Goal: Information Seeking & Learning: Learn about a topic

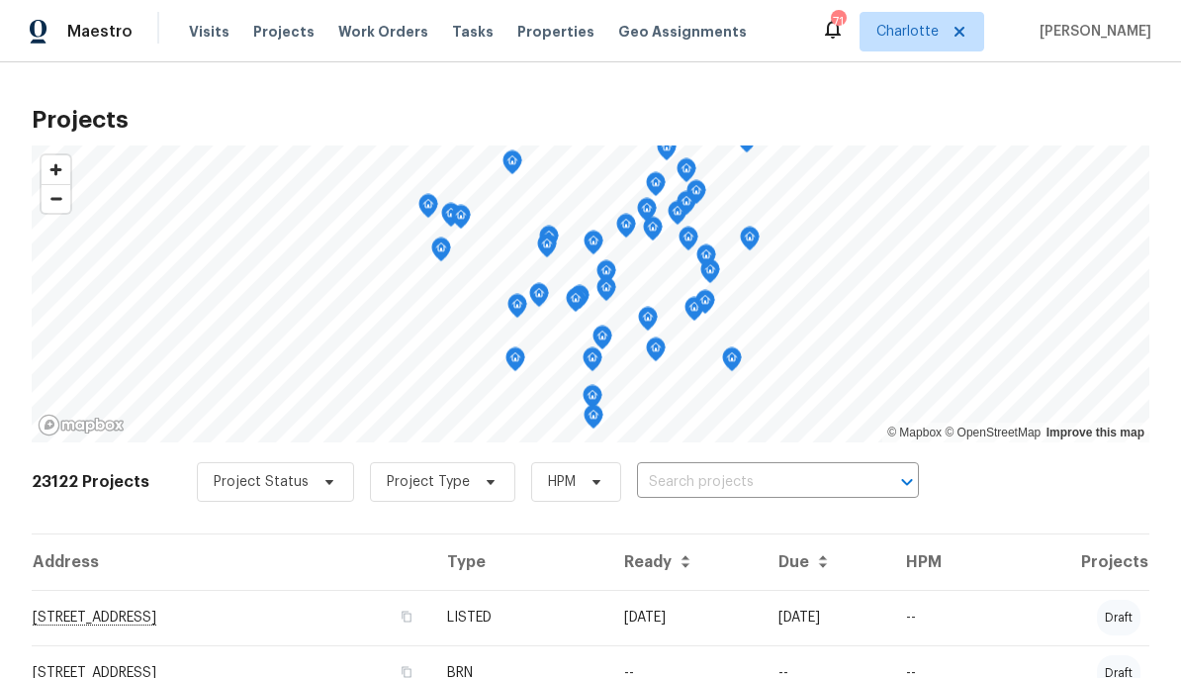
click at [772, 473] on input "text" at bounding box center [750, 482] width 226 height 31
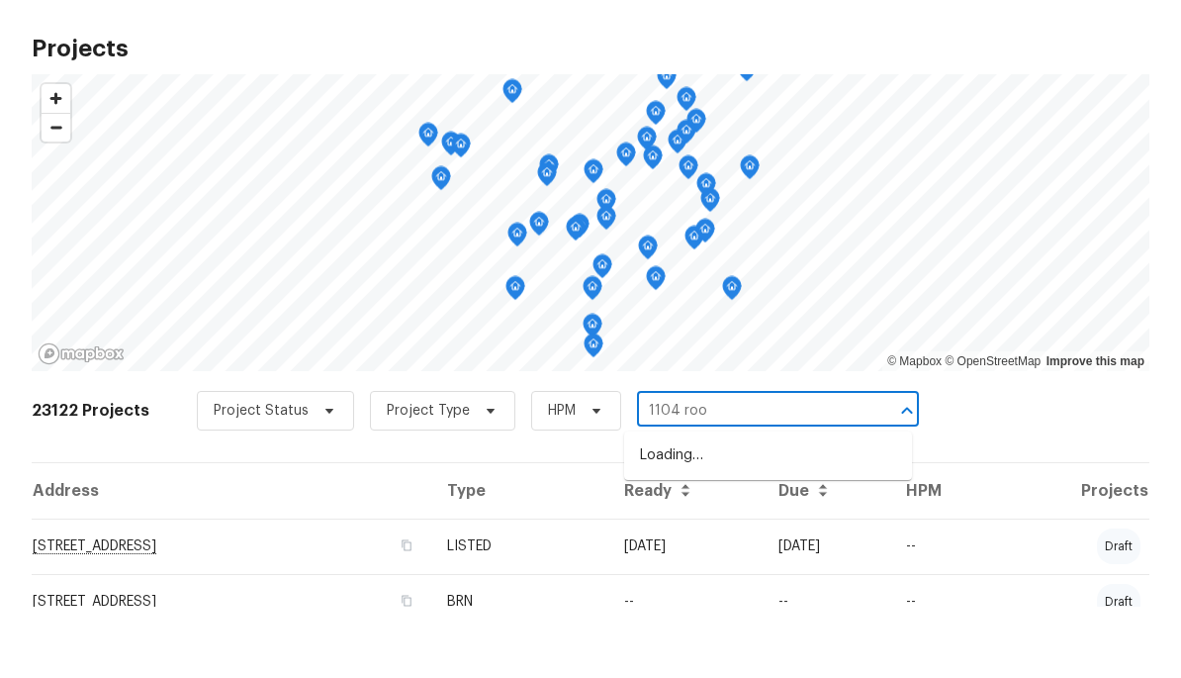
type input "1104 rook"
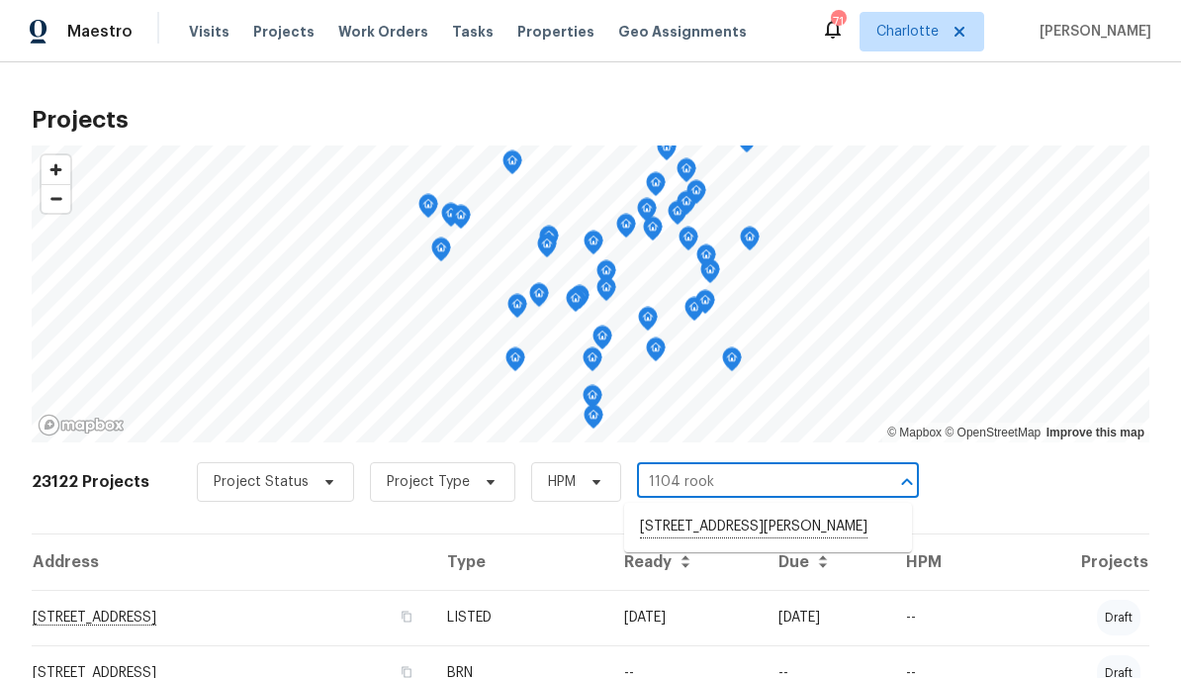
click at [819, 524] on li "[STREET_ADDRESS][PERSON_NAME]" at bounding box center [768, 527] width 288 height 34
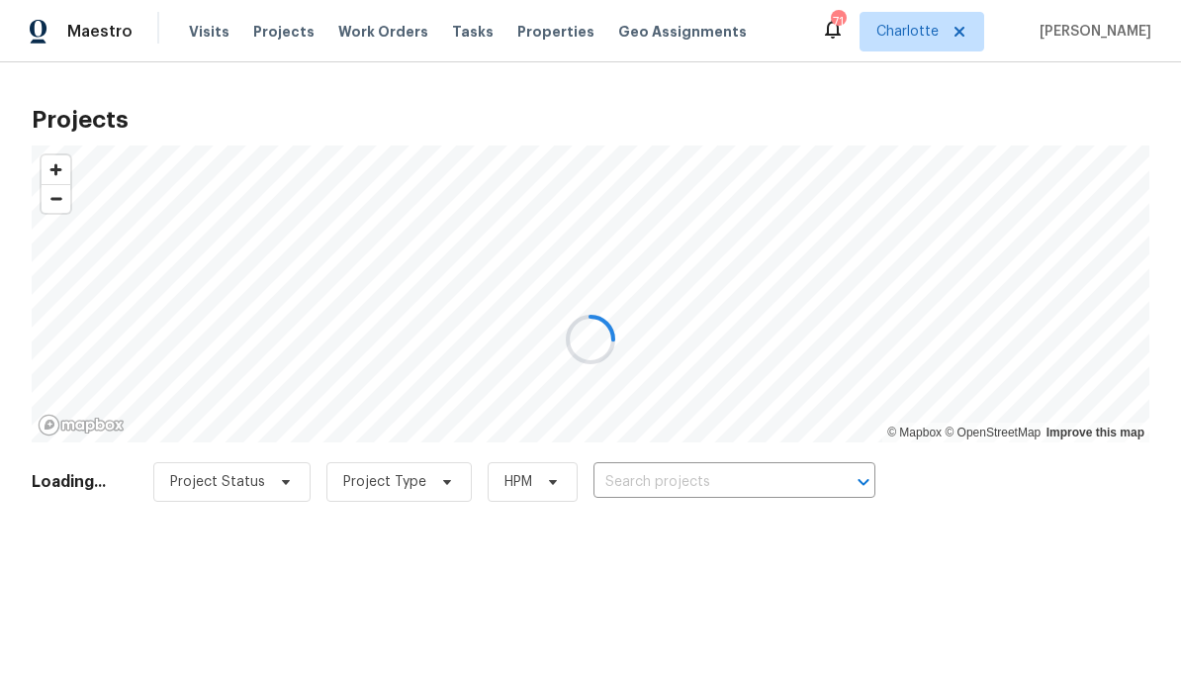
type input "[STREET_ADDRESS][PERSON_NAME]"
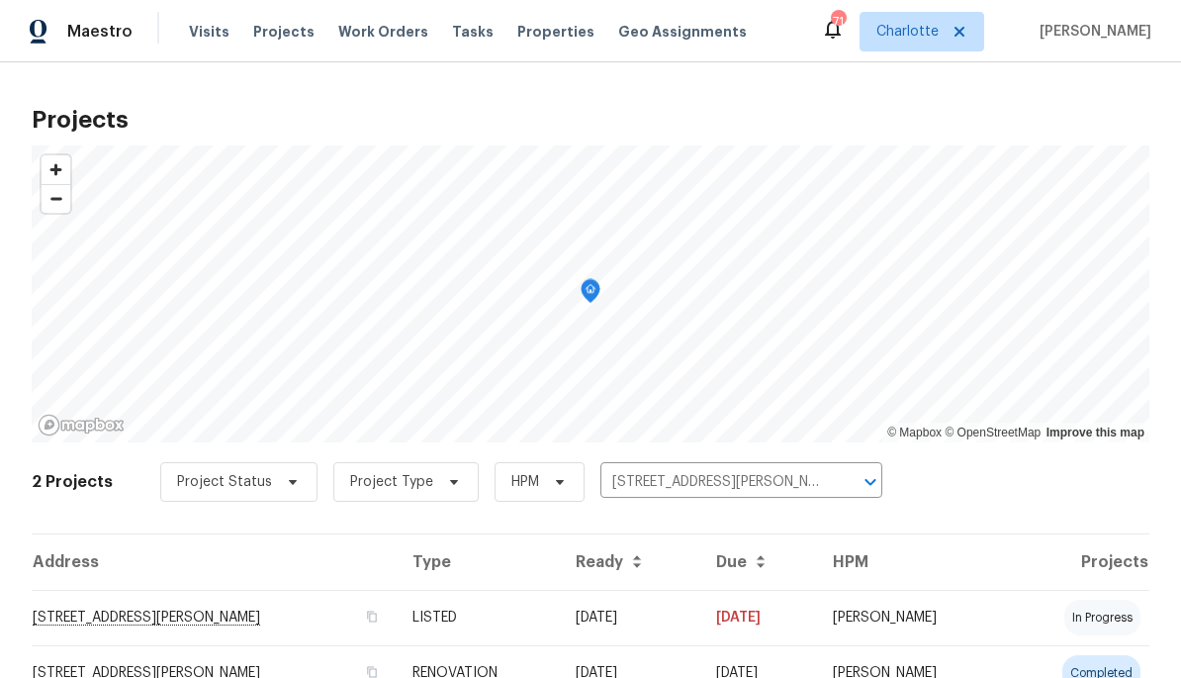
click at [324, 629] on td "[STREET_ADDRESS][PERSON_NAME]" at bounding box center [214, 616] width 365 height 55
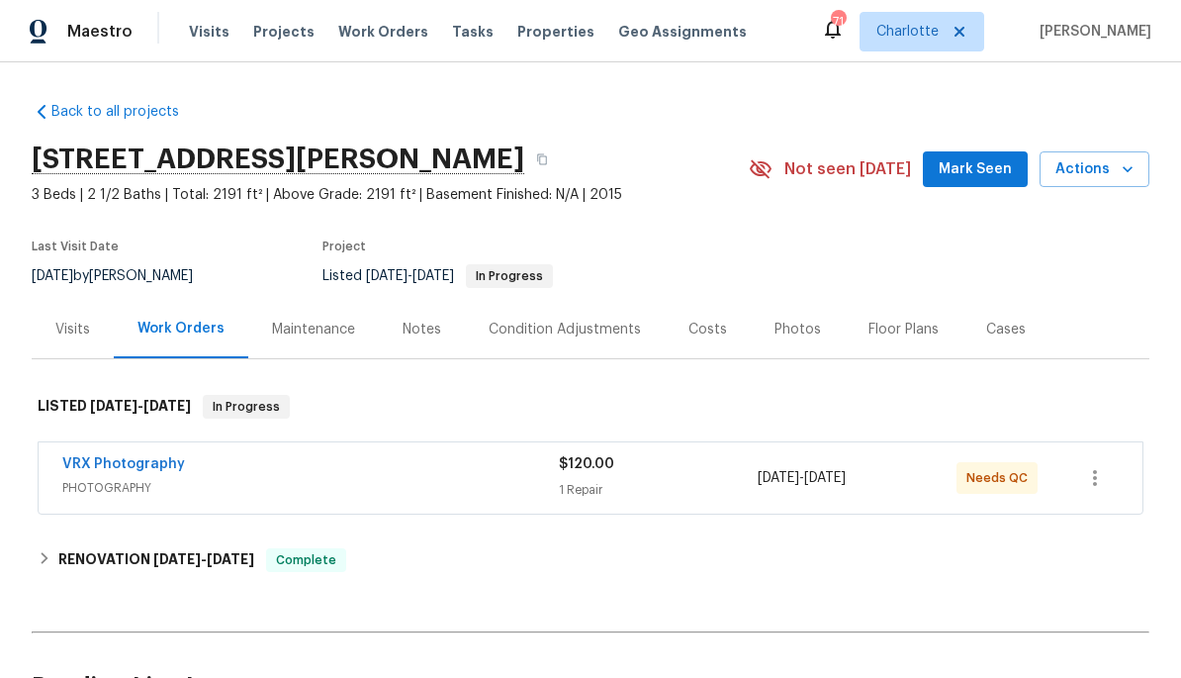
click at [711, 345] on div "Costs" at bounding box center [708, 329] width 86 height 58
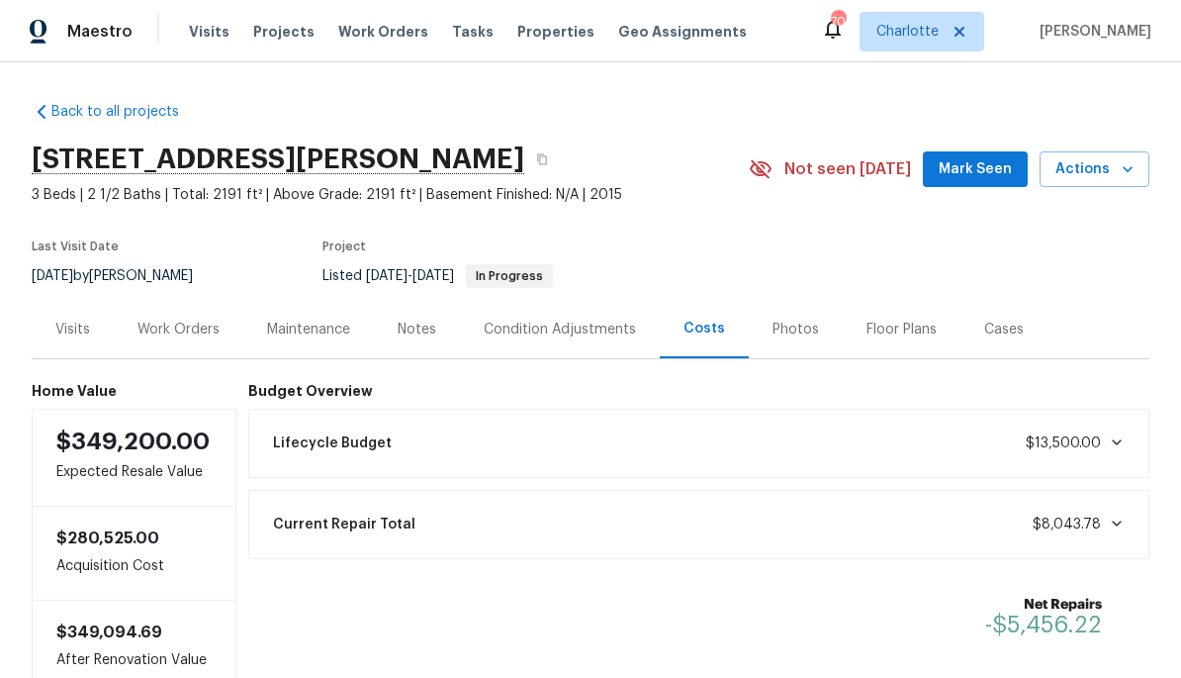
click at [142, 317] on div "Work Orders" at bounding box center [179, 329] width 130 height 58
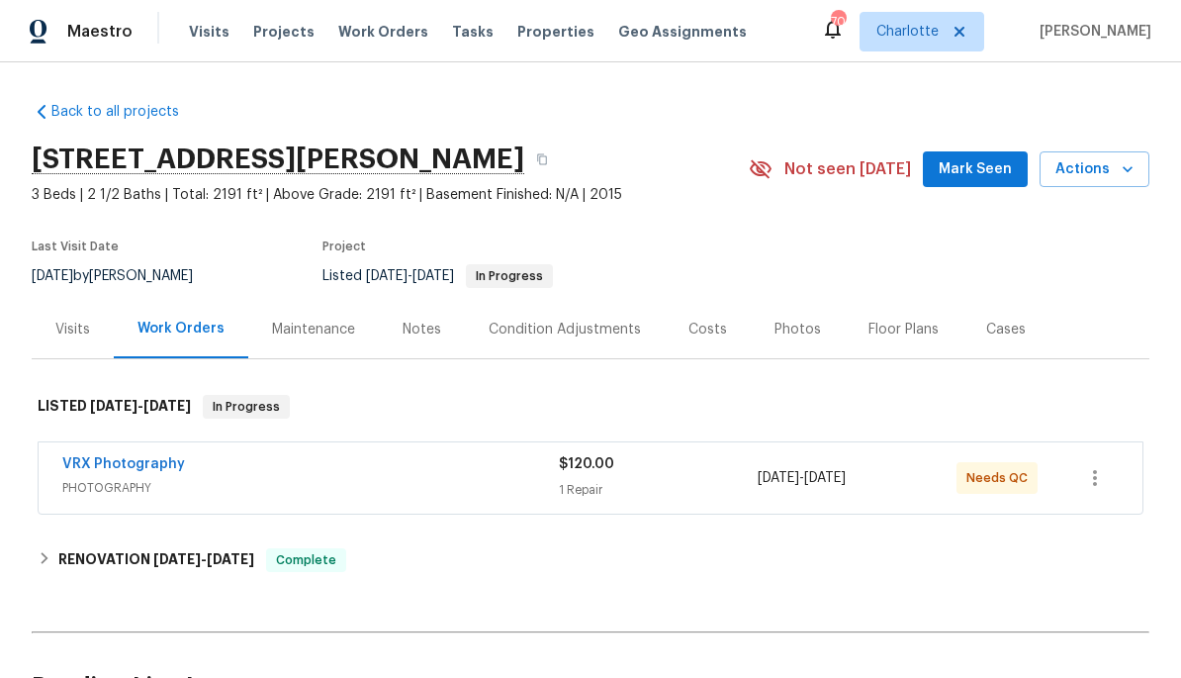
click at [774, 319] on div "Photos" at bounding box center [797, 329] width 46 height 20
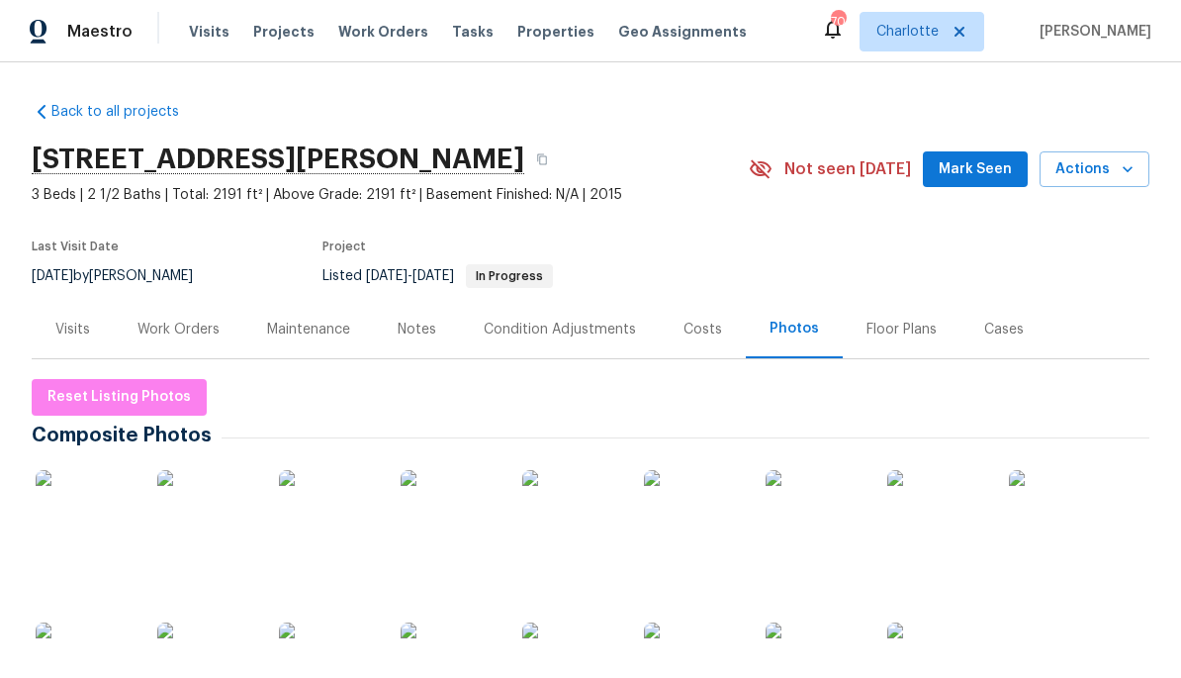
click at [697, 350] on div "Costs" at bounding box center [703, 329] width 86 height 58
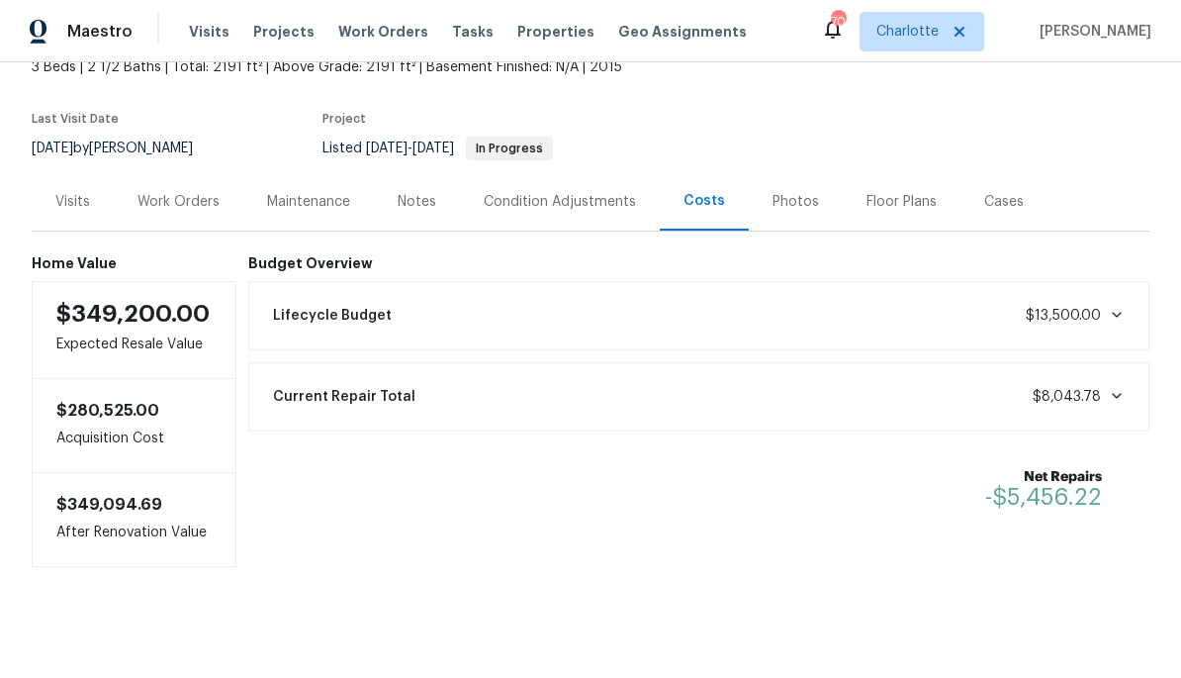
scroll to position [129, 0]
click at [173, 206] on div "Work Orders" at bounding box center [178, 201] width 82 height 20
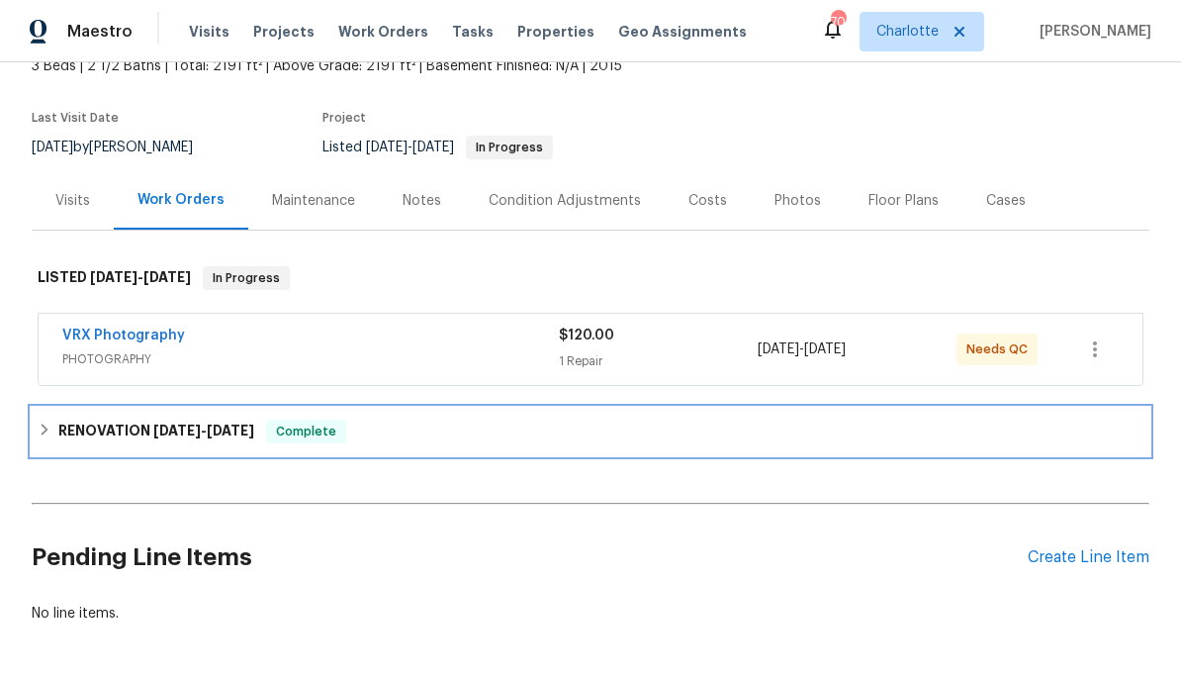
click at [148, 447] on div "RENOVATION [DATE] - [DATE] Complete" at bounding box center [591, 431] width 1118 height 47
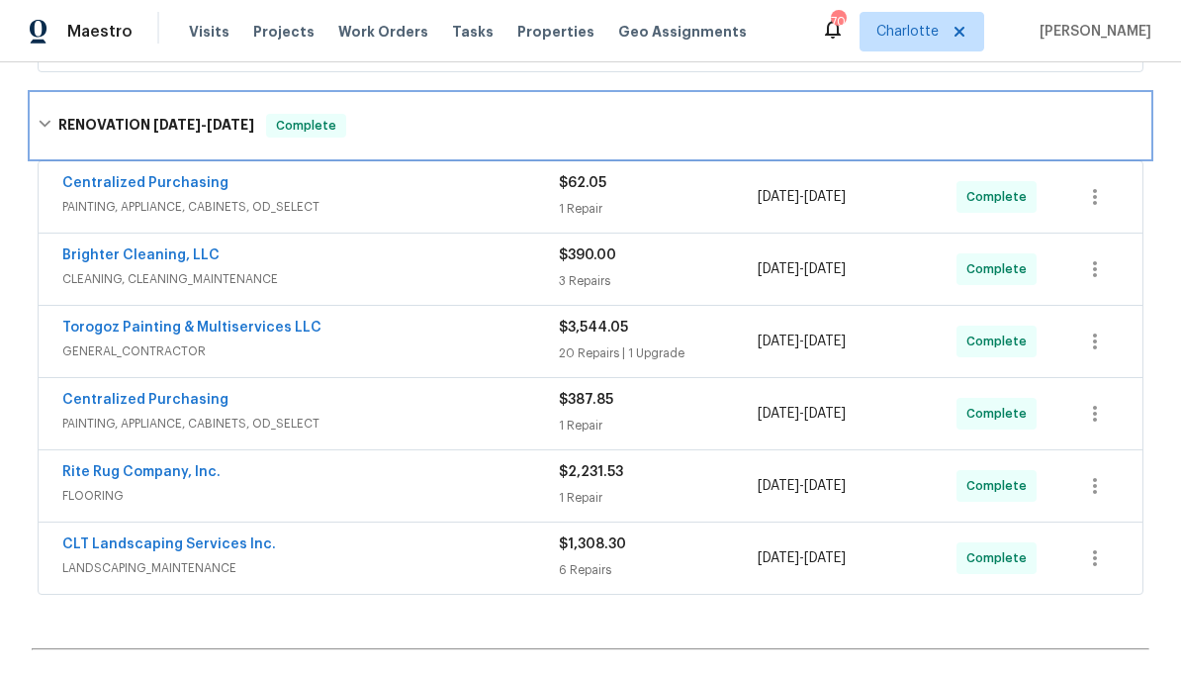
scroll to position [444, 0]
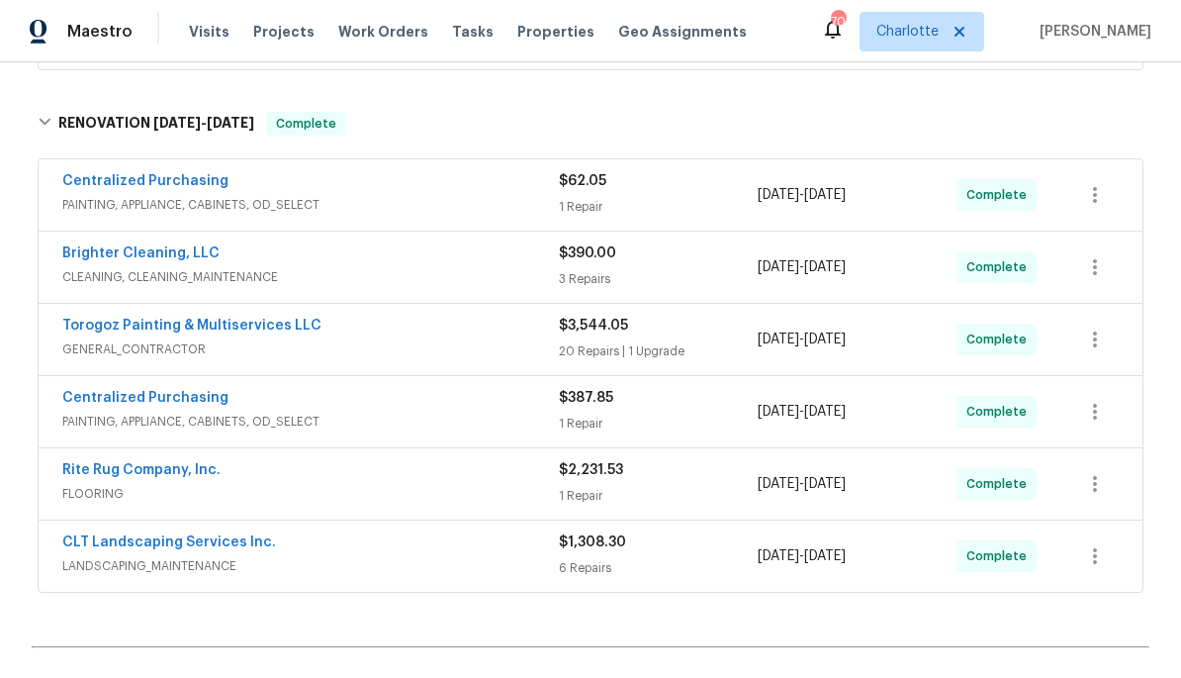
click at [319, 484] on span "FLOORING" at bounding box center [310, 494] width 497 height 20
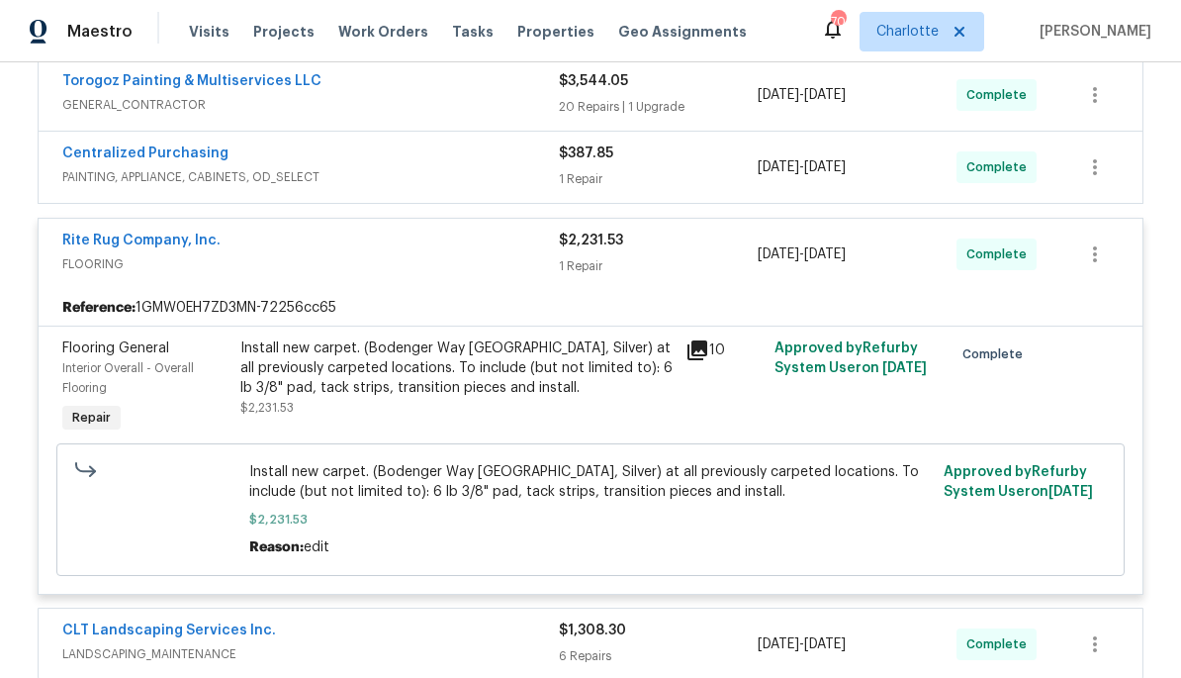
scroll to position [653, 0]
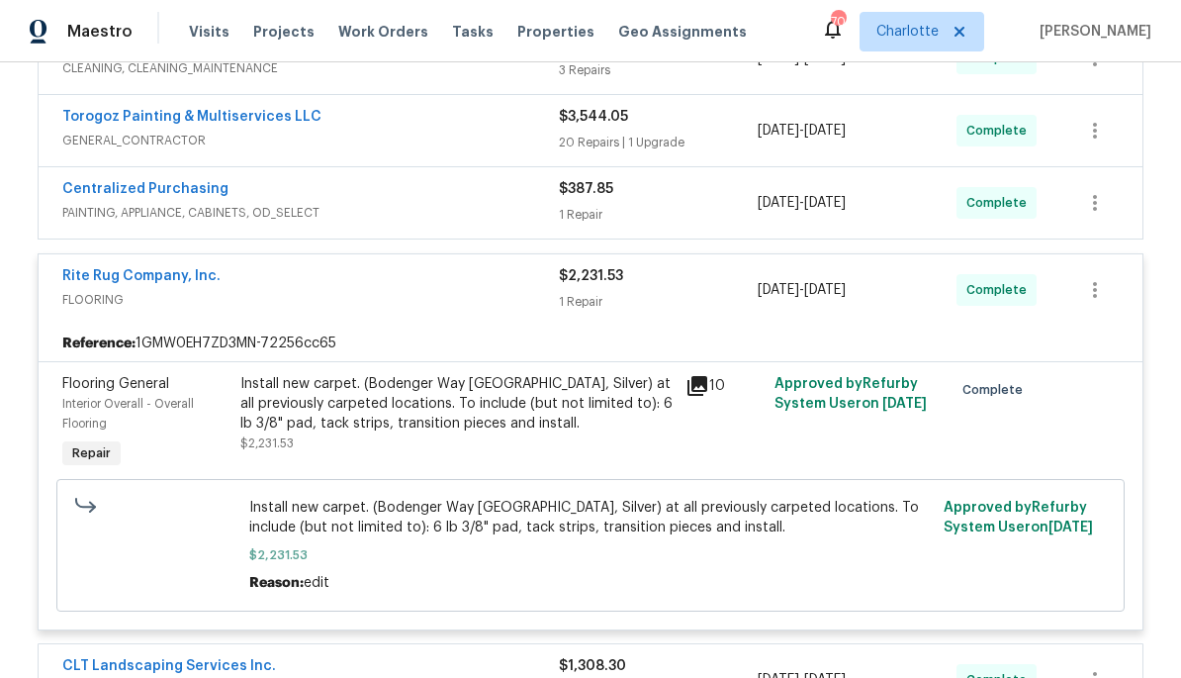
click at [407, 313] on div "Rite Rug Company, Inc. FLOORING" at bounding box center [310, 289] width 497 height 47
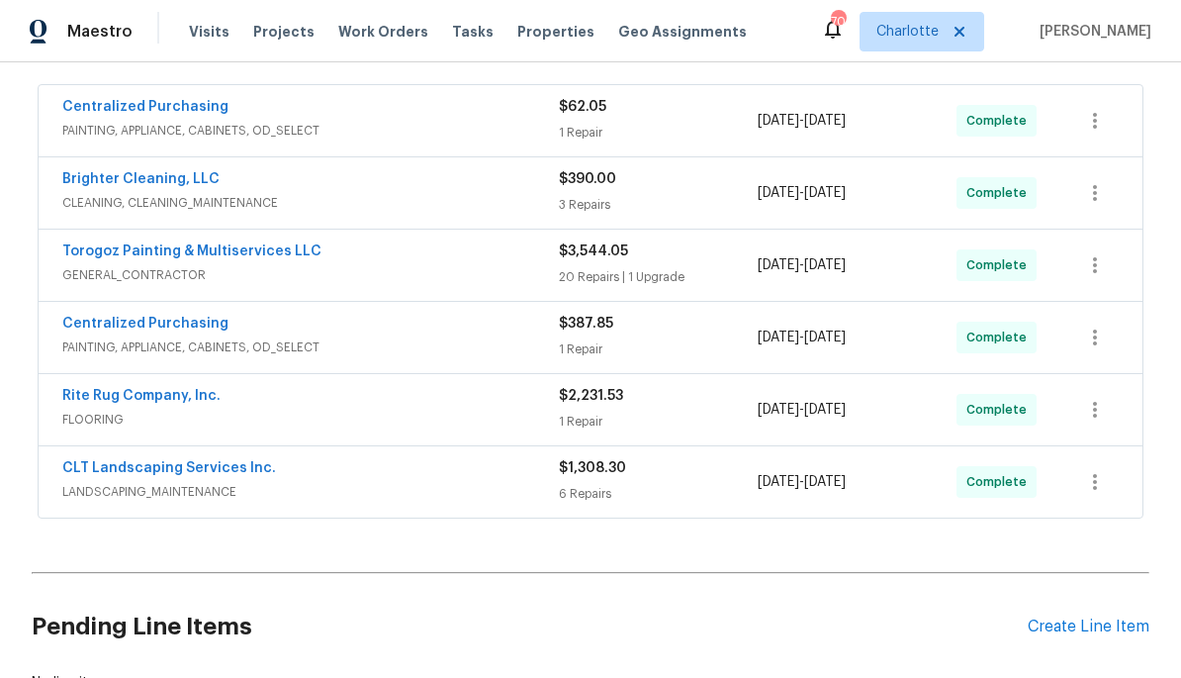
scroll to position [502, 0]
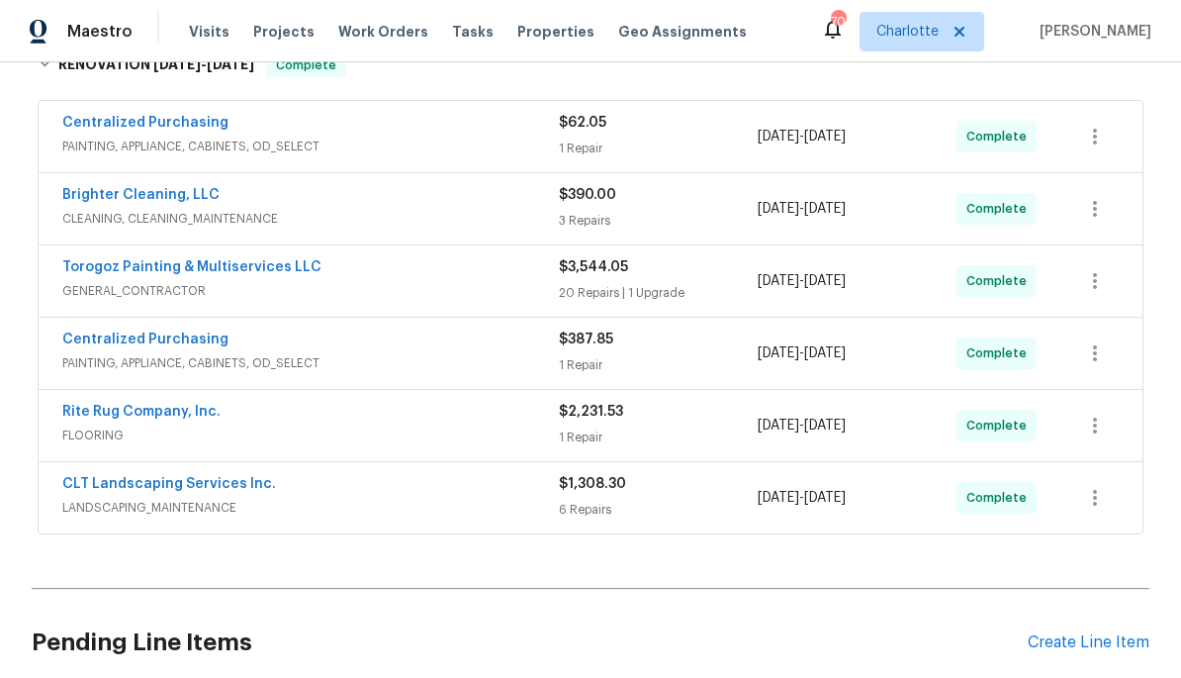
click at [428, 276] on div "Torogoz Painting & Multiservices LLC" at bounding box center [310, 269] width 497 height 24
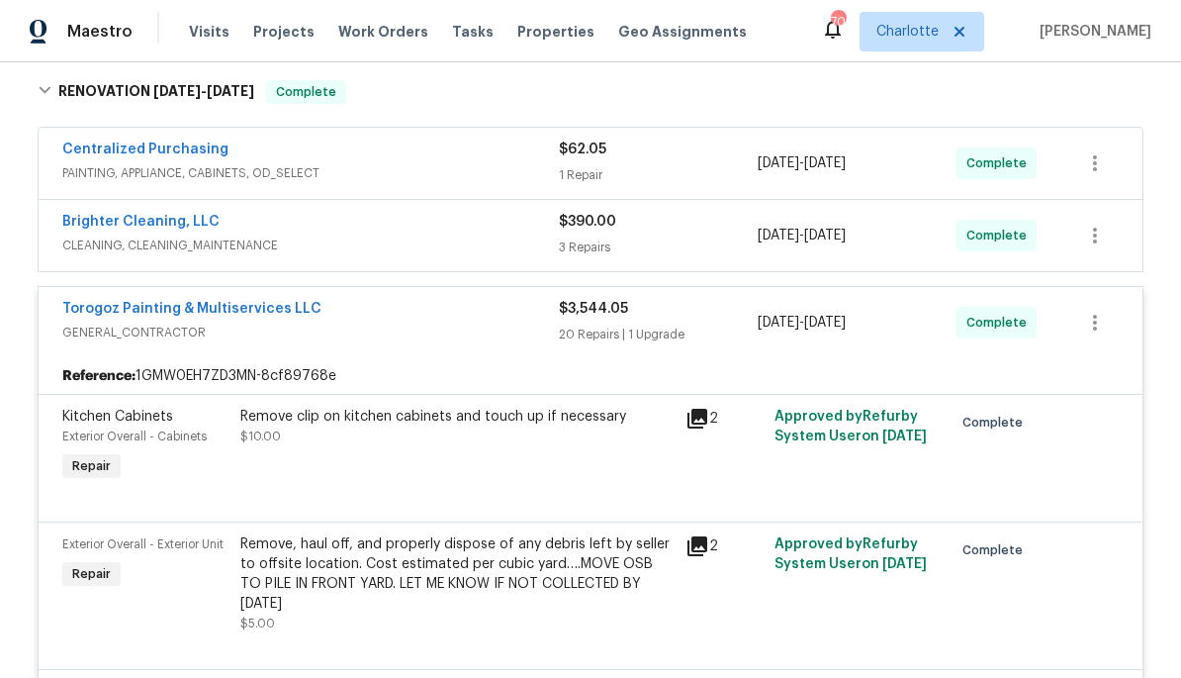
click at [389, 341] on span "GENERAL_CONTRACTOR" at bounding box center [310, 332] width 497 height 20
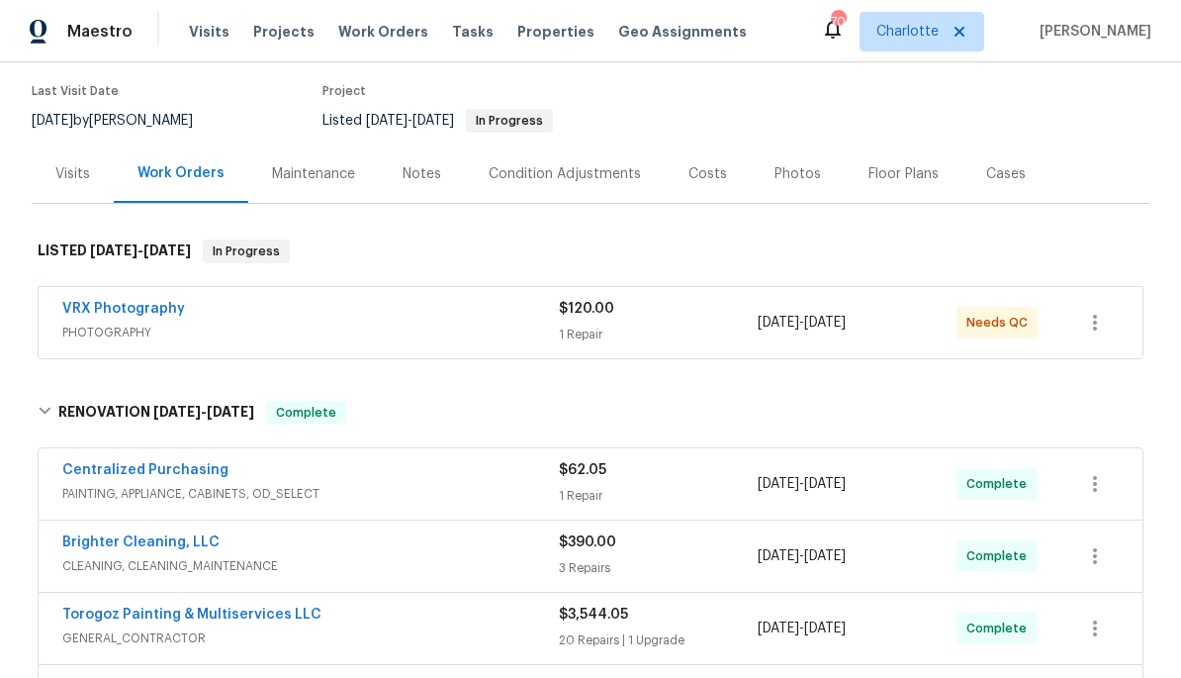
scroll to position [21, 0]
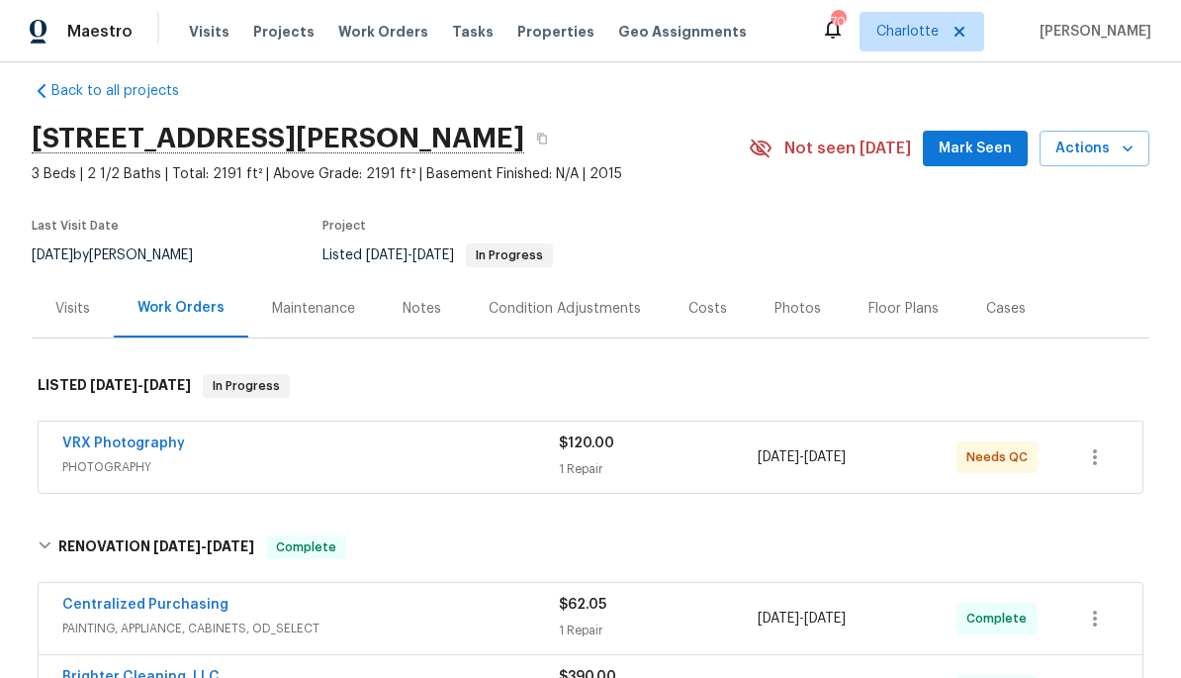
click at [711, 291] on div "Costs" at bounding box center [708, 308] width 86 height 58
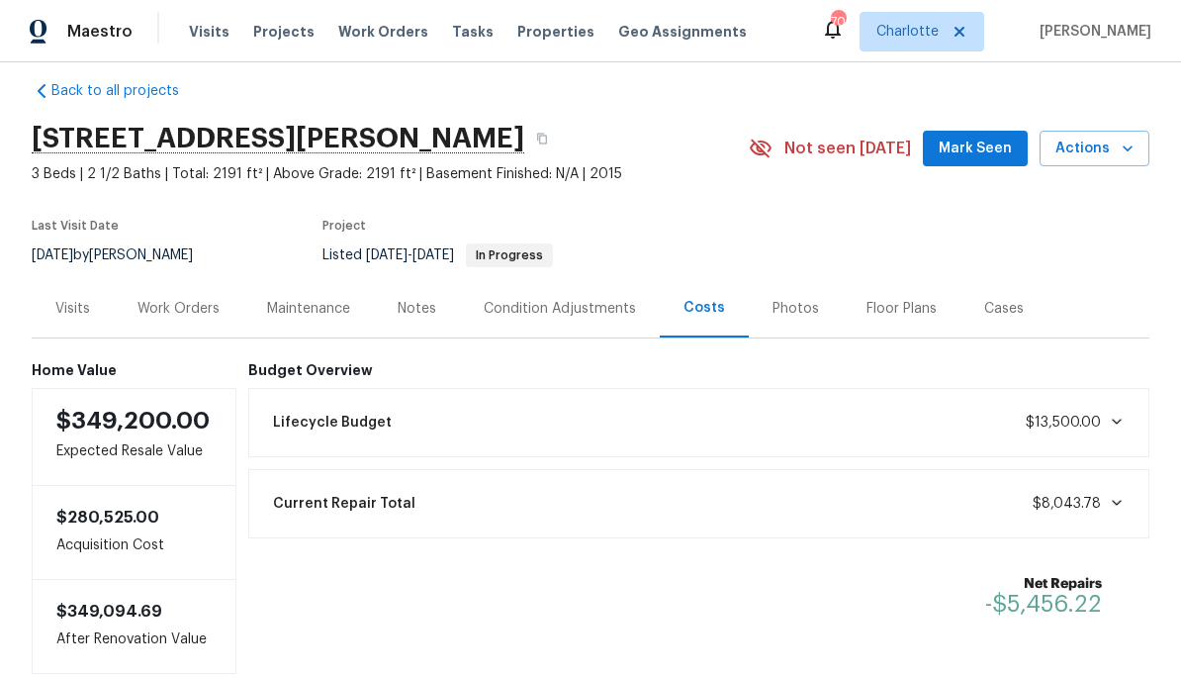
click at [888, 299] on div "Floor Plans" at bounding box center [901, 309] width 70 height 20
